Goal: Find specific page/section: Find specific page/section

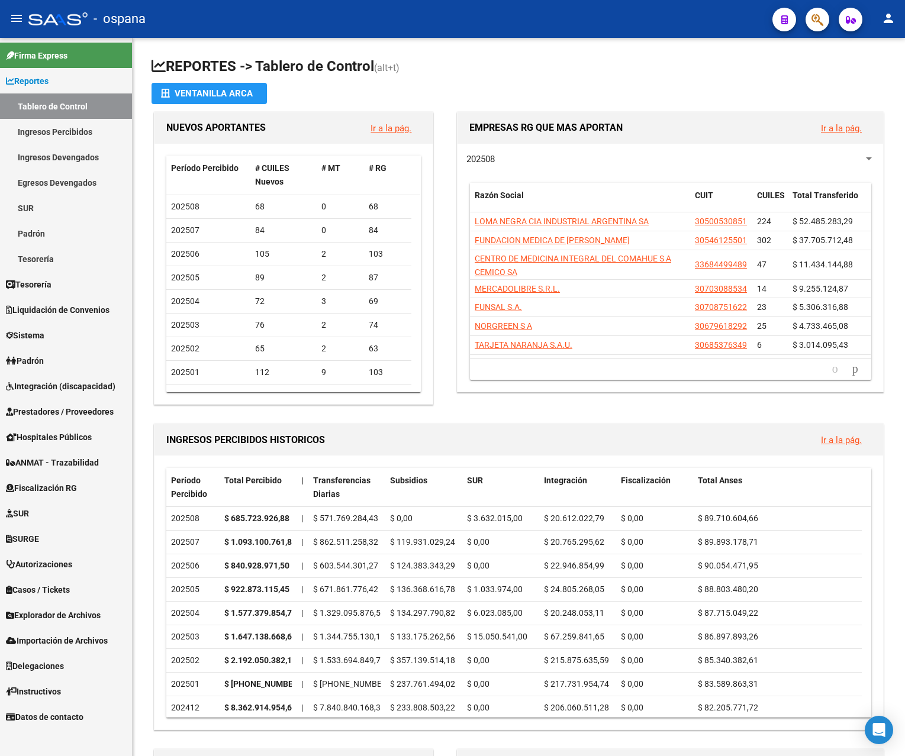
click at [69, 132] on link "Ingresos Percibidos" at bounding box center [66, 131] width 132 height 25
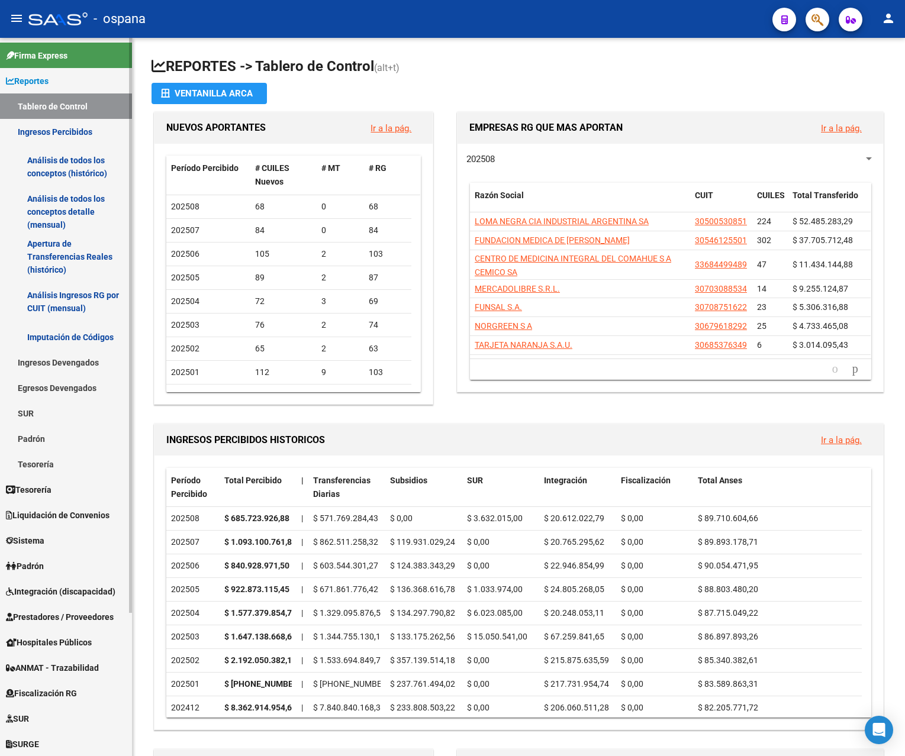
click at [65, 198] on link "Análisis de todos los conceptos detalle (mensual)" at bounding box center [66, 211] width 132 height 45
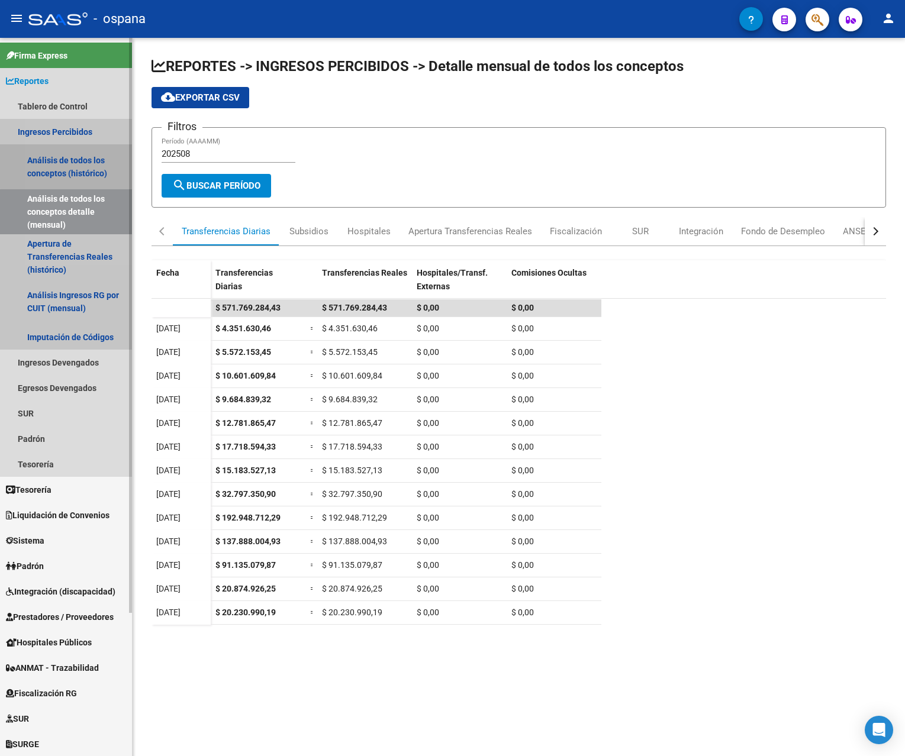
click at [74, 164] on link "Análisis de todos los conceptos (histórico)" at bounding box center [66, 166] width 132 height 45
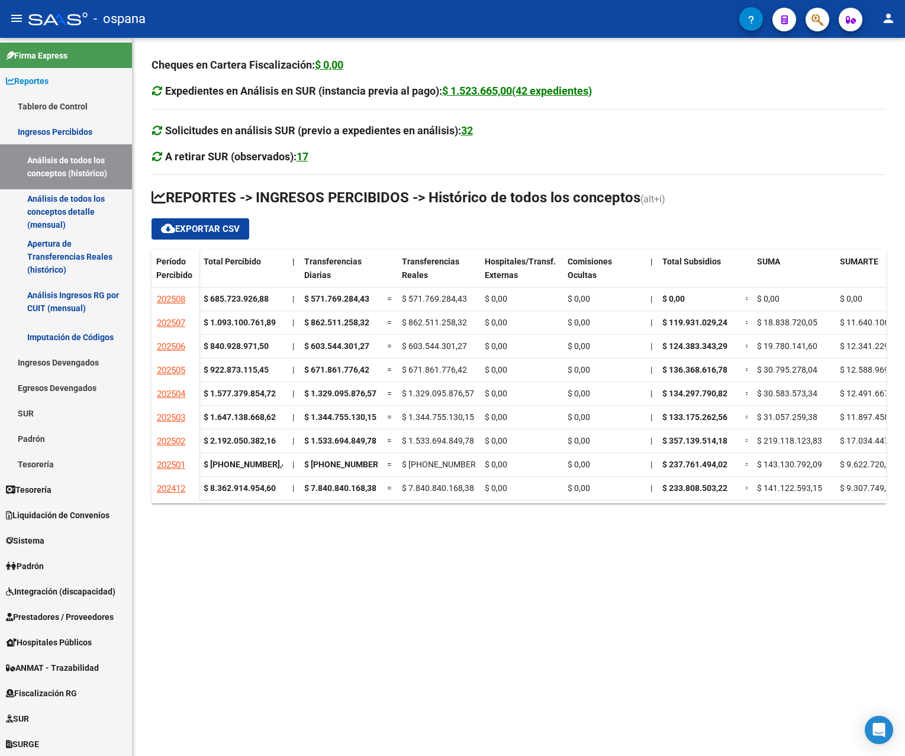
click at [887, 18] on mat-icon "person" at bounding box center [888, 18] width 14 height 14
click at [872, 72] on button "exit_to_app Salir" at bounding box center [864, 78] width 72 height 28
